Goal: Task Accomplishment & Management: Manage account settings

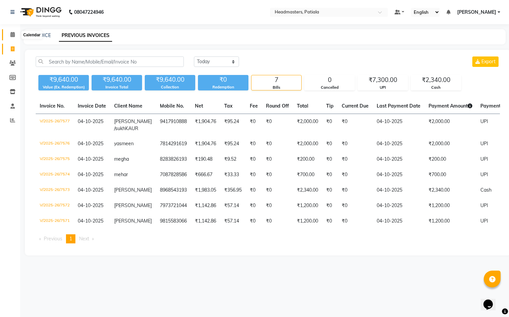
click at [11, 36] on icon at bounding box center [12, 34] width 4 height 5
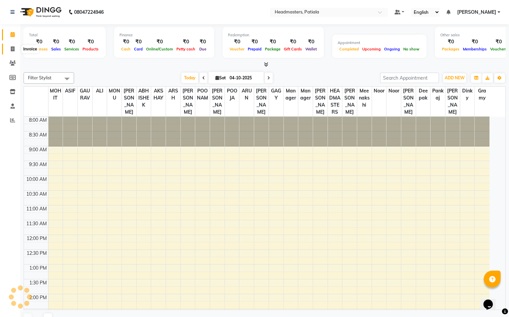
click at [12, 51] on icon at bounding box center [13, 48] width 4 height 5
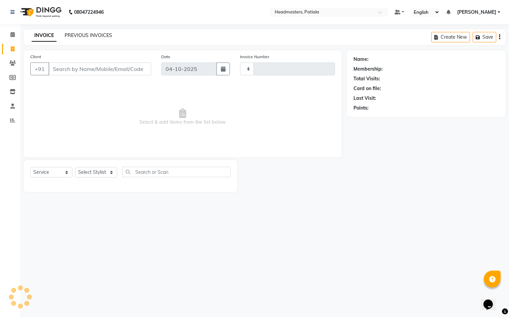
click at [85, 34] on link "PREVIOUS INVOICES" at bounding box center [88, 35] width 47 height 6
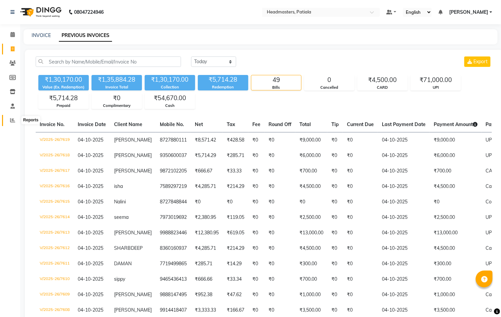
click at [7, 120] on span at bounding box center [13, 121] width 12 height 8
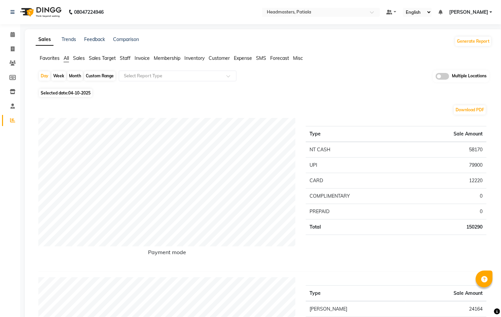
click at [126, 60] on span "Staff" at bounding box center [125, 58] width 11 height 6
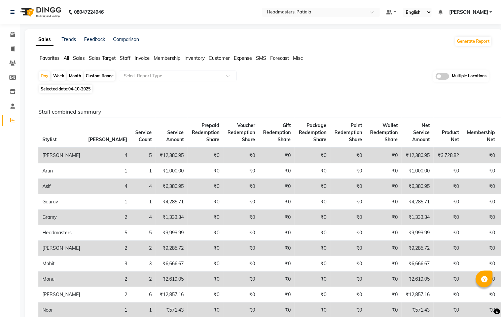
click at [83, 88] on span "04-10-2025" at bounding box center [79, 88] width 22 height 5
select select "10"
select select "2025"
click at [79, 87] on span "04-10-2025" at bounding box center [79, 88] width 22 height 5
select select "10"
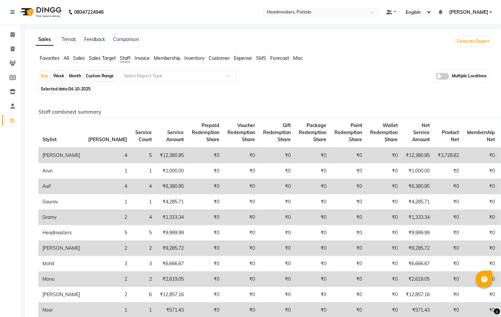
select select "2025"
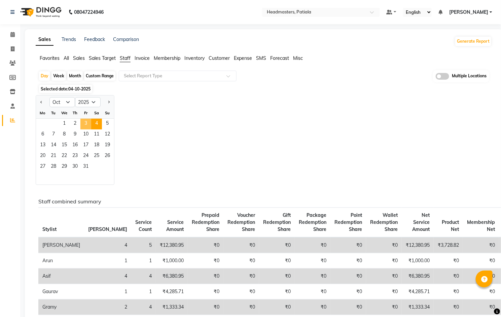
click at [84, 122] on span "3" at bounding box center [85, 124] width 11 height 11
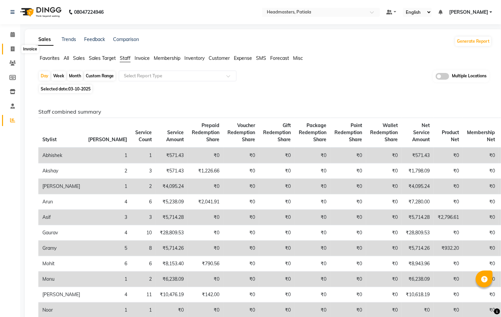
click at [12, 48] on icon at bounding box center [13, 48] width 4 height 5
select select "service"
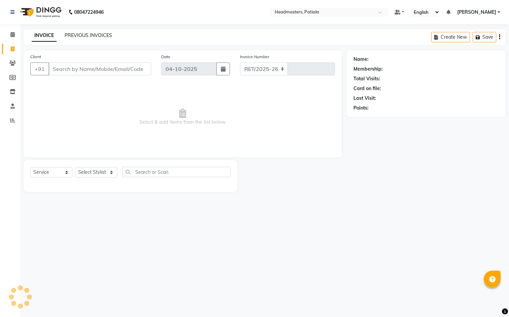
select select "6602"
type input "7633"
drag, startPoint x: 79, startPoint y: 65, endPoint x: 90, endPoint y: 66, distance: 10.8
click at [80, 65] on input "Client" at bounding box center [99, 69] width 103 height 13
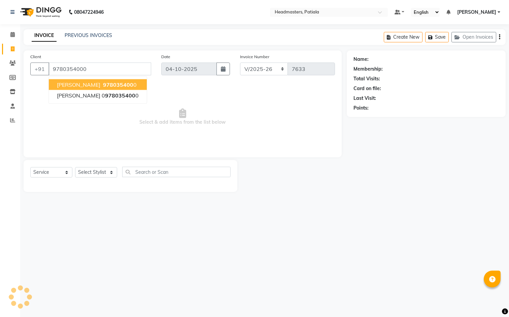
type input "9780354000"
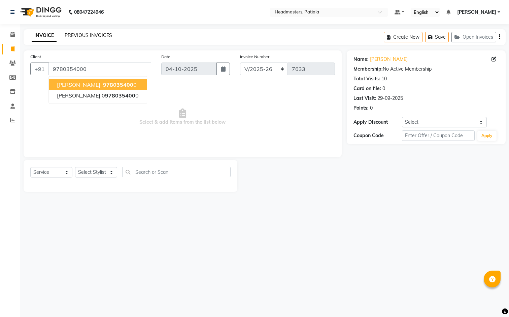
click at [91, 33] on link "PREVIOUS INVOICES" at bounding box center [88, 35] width 47 height 6
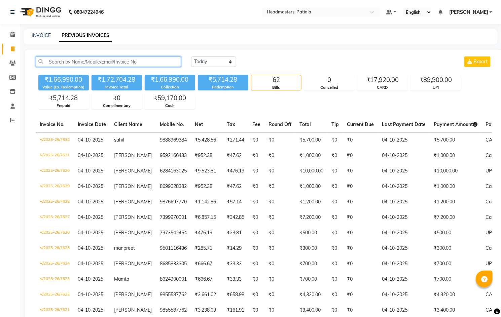
click at [95, 59] on input "text" at bounding box center [108, 62] width 145 height 10
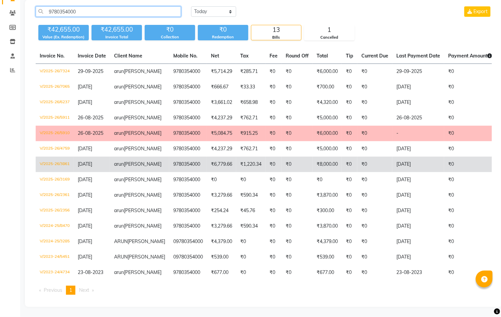
scroll to position [50, 0]
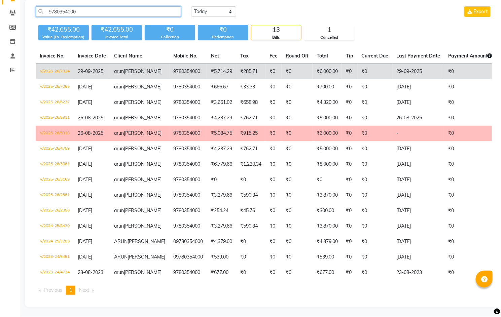
type input "9780354000"
click at [58, 70] on td "V/2025-26/7324" at bounding box center [55, 72] width 38 height 16
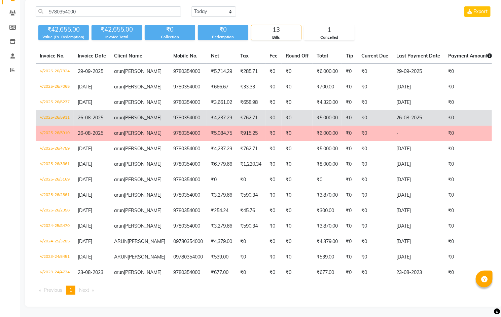
click at [53, 126] on td "V/2025-26/5911" at bounding box center [55, 117] width 38 height 15
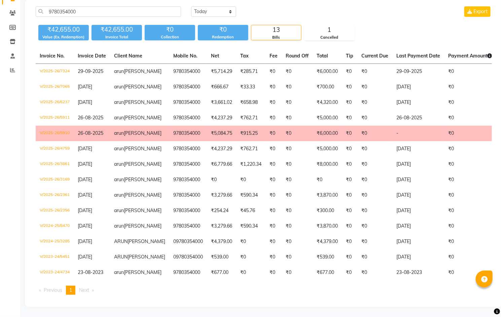
click at [55, 141] on td "V/2025-26/5910" at bounding box center [55, 133] width 38 height 15
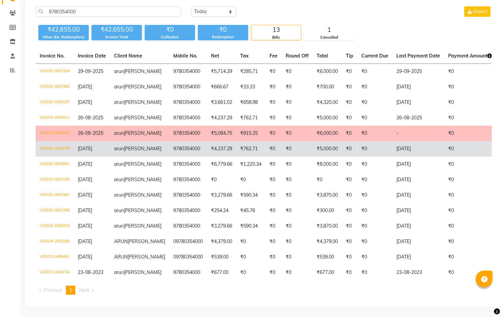
click at [49, 157] on td "V/2025-26/4759" at bounding box center [55, 148] width 38 height 15
click at [313, 157] on td "₹5,000.00" at bounding box center [327, 148] width 29 height 15
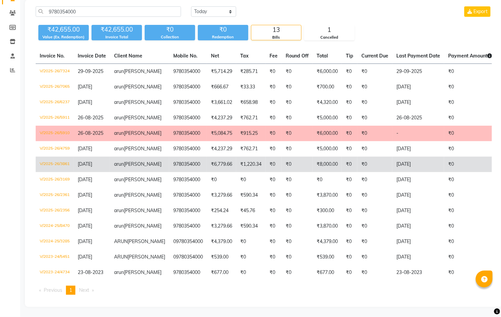
click at [47, 172] on td "V/2025-26/3861" at bounding box center [55, 164] width 38 height 15
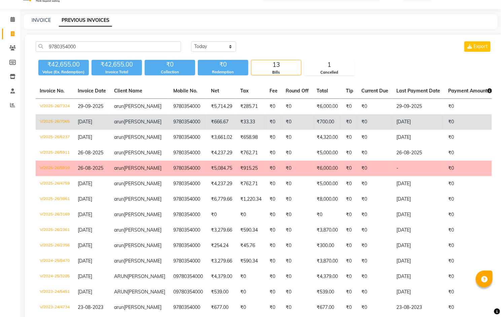
scroll to position [0, 0]
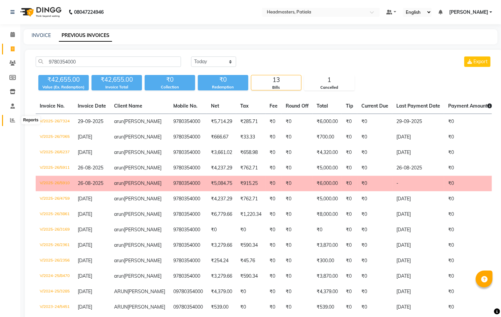
click at [12, 121] on icon at bounding box center [12, 120] width 5 height 5
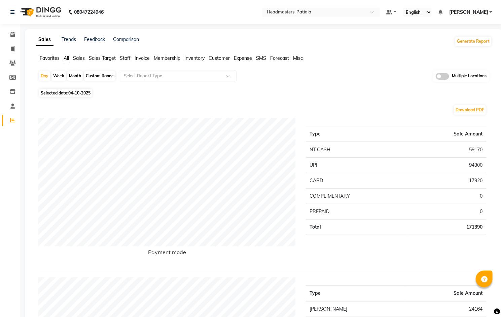
click at [125, 58] on span "Staff" at bounding box center [125, 58] width 11 height 6
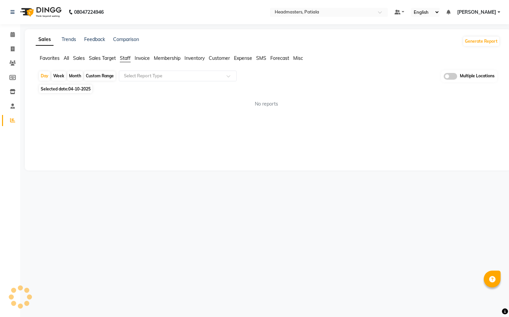
click at [80, 88] on span "04-10-2025" at bounding box center [79, 88] width 22 height 5
select select "10"
select select "2025"
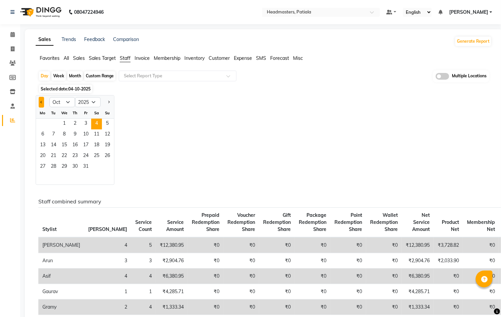
click at [41, 103] on span "Previous month" at bounding box center [41, 102] width 2 height 2
select select "9"
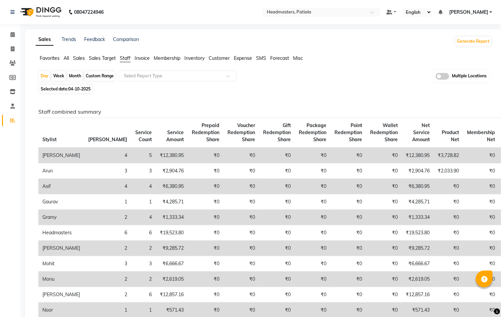
click at [84, 86] on span "Selected date: [DATE]" at bounding box center [65, 89] width 53 height 8
select select "10"
select select "2025"
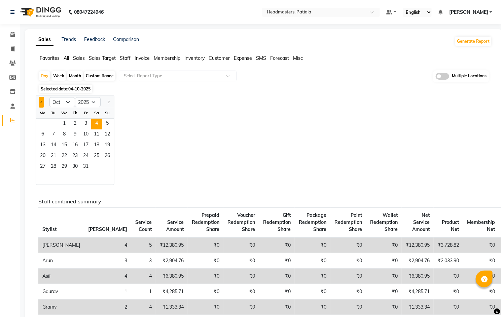
click at [39, 103] on button "Previous month" at bounding box center [41, 102] width 5 height 11
select select "9"
click at [52, 167] on span "30" at bounding box center [53, 167] width 11 height 11
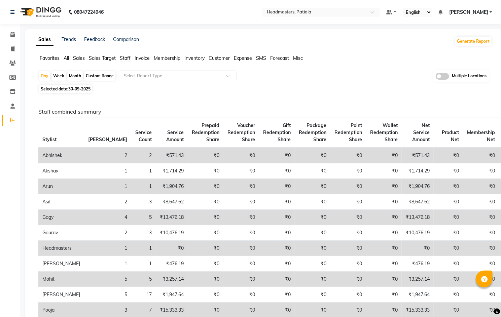
click at [82, 89] on span "30-09-2025" at bounding box center [79, 88] width 22 height 5
select select "9"
select select "2025"
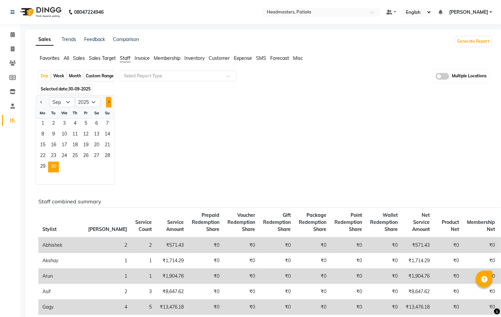
click at [107, 100] on button "Next month" at bounding box center [108, 102] width 5 height 11
select select "10"
click at [81, 123] on span "3" at bounding box center [85, 124] width 11 height 11
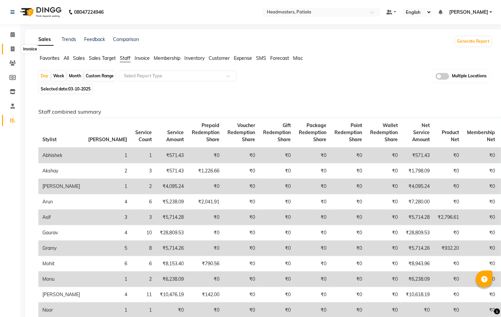
click at [11, 48] on icon at bounding box center [13, 48] width 4 height 5
select select "service"
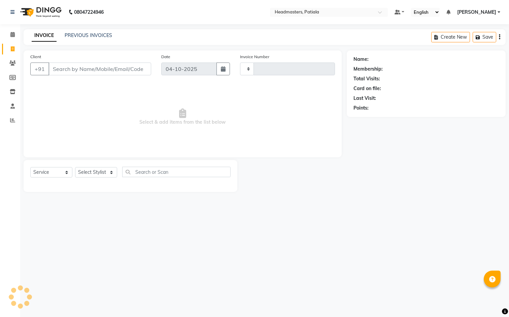
type input "7641"
select select "6602"
click at [92, 38] on link "PREVIOUS INVOICES" at bounding box center [88, 35] width 47 height 6
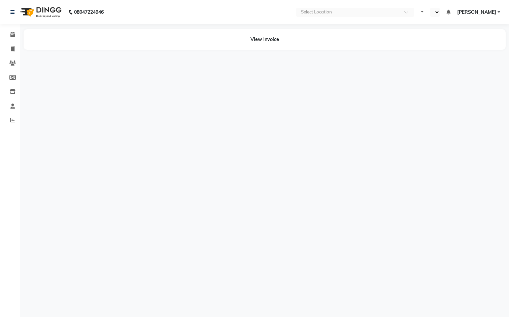
select select "en"
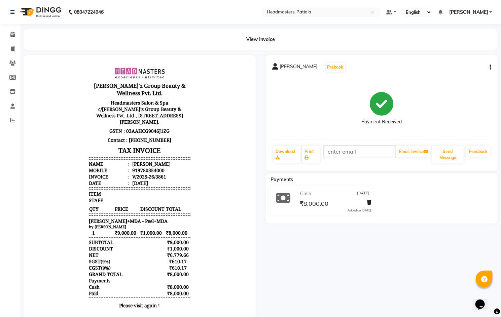
scroll to position [5, 0]
